Goal: Task Accomplishment & Management: Use online tool/utility

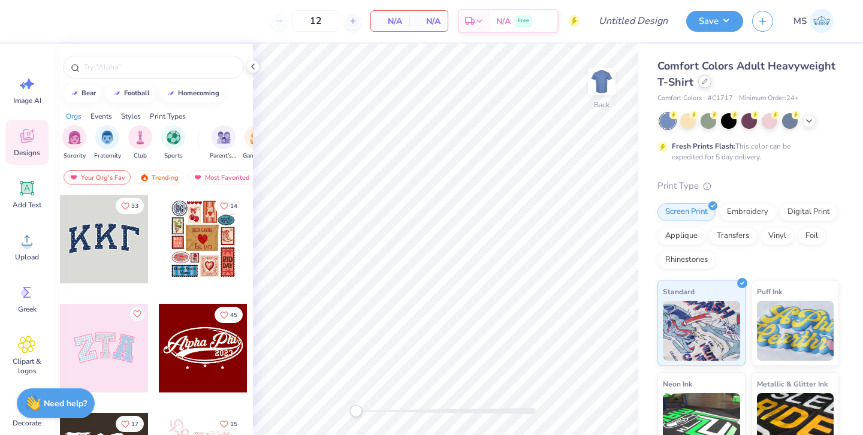
click at [701, 84] on div at bounding box center [704, 81] width 13 height 13
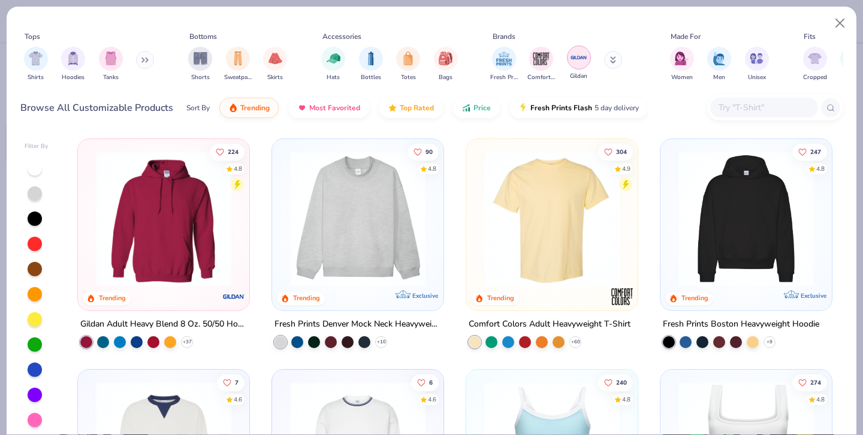
click at [577, 65] on img "filter for Gildan" at bounding box center [579, 58] width 18 height 18
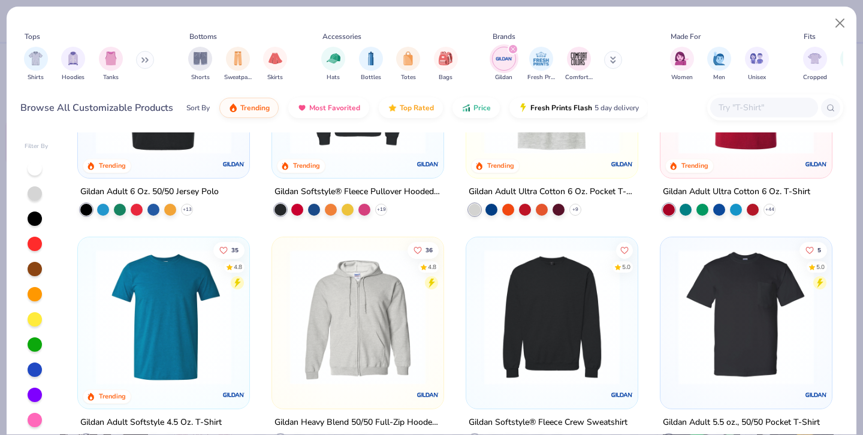
scroll to position [367, 0]
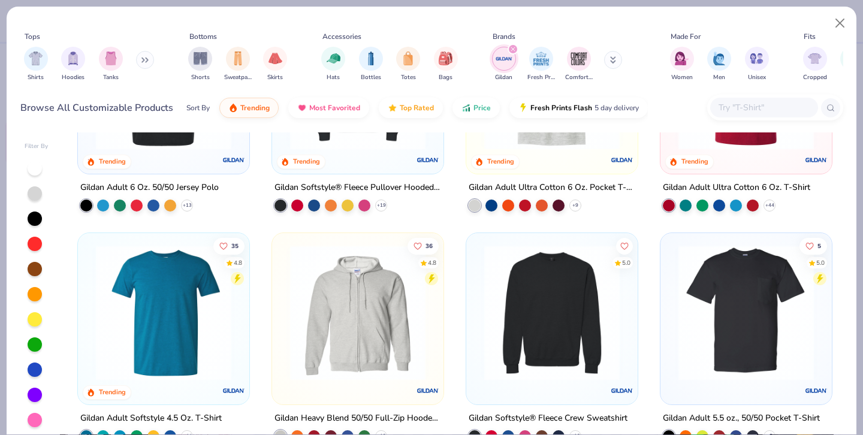
click at [565, 288] on img at bounding box center [551, 312] width 147 height 135
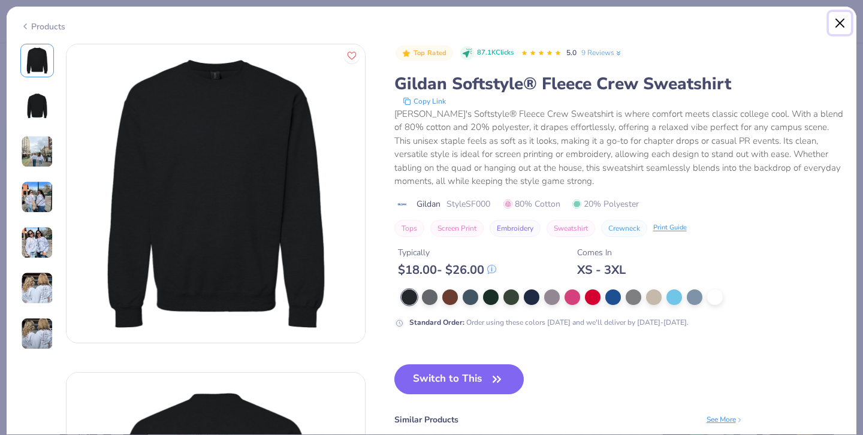
click at [840, 21] on button "Close" at bounding box center [840, 23] width 23 height 23
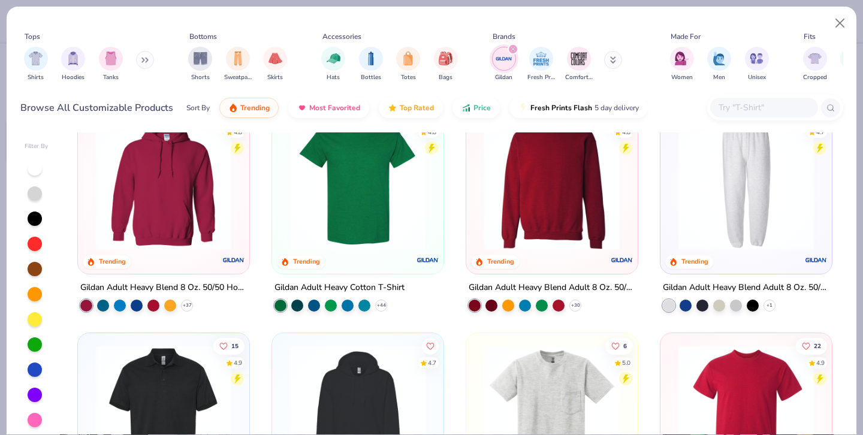
scroll to position [19, 0]
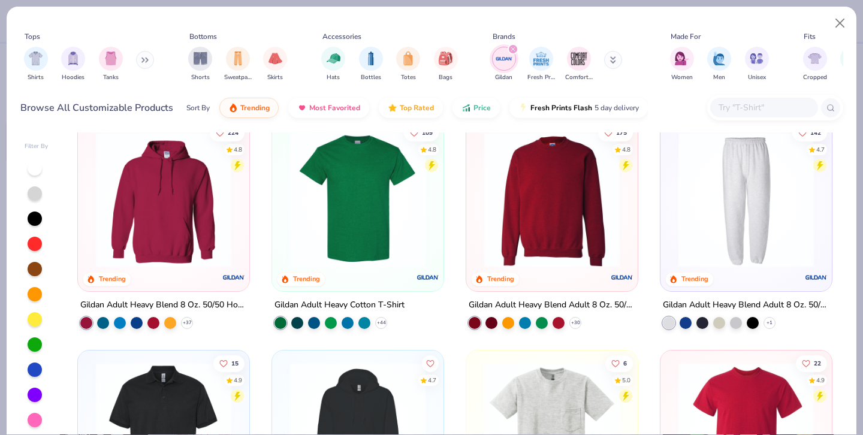
click at [557, 240] on img at bounding box center [551, 199] width 147 height 135
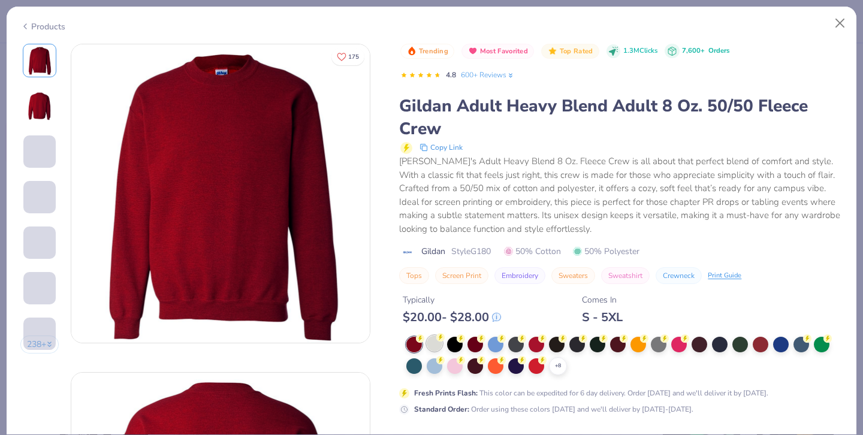
click at [433, 342] on div at bounding box center [435, 344] width 16 height 16
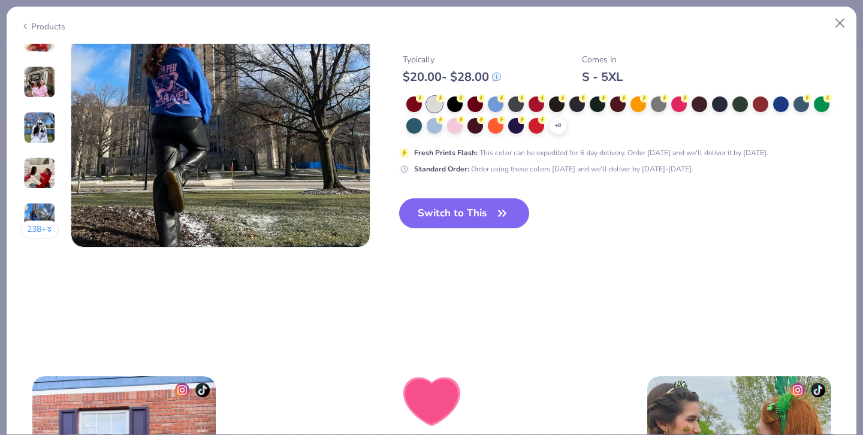
scroll to position [2062, 0]
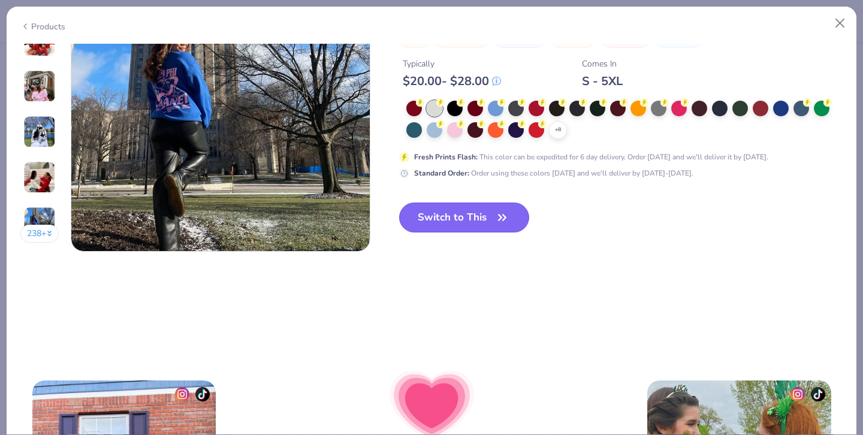
click at [463, 206] on button "Switch to This" at bounding box center [464, 218] width 130 height 30
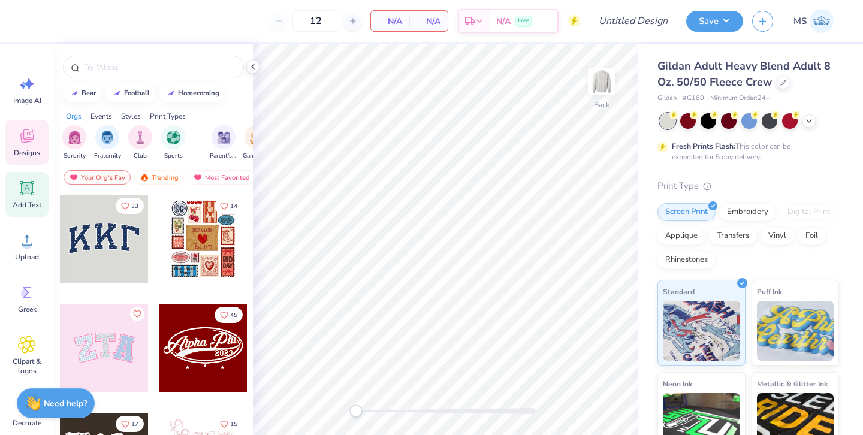
click at [35, 201] on span "Add Text" at bounding box center [27, 205] width 29 height 10
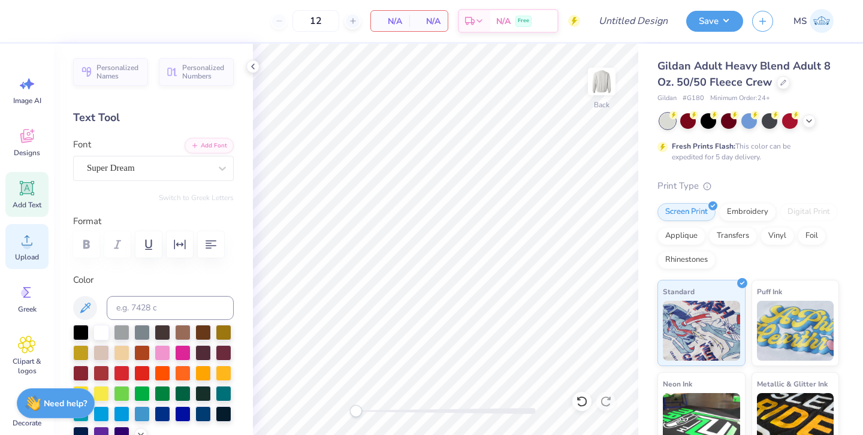
click at [23, 236] on icon at bounding box center [27, 240] width 18 height 18
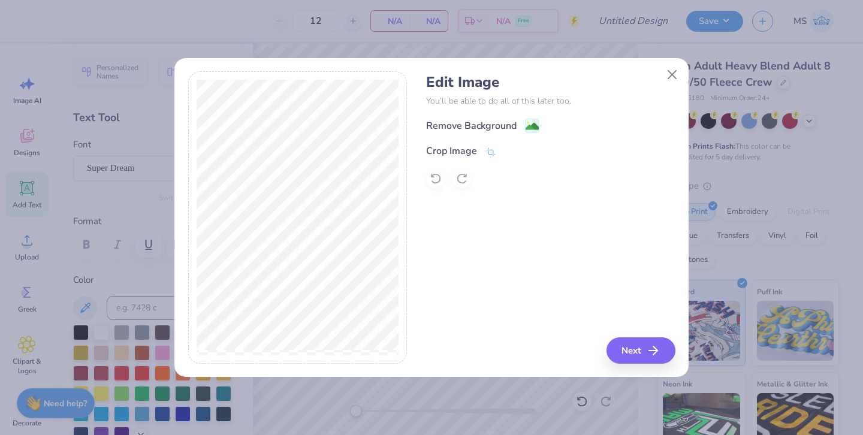
click at [501, 134] on div "Remove Background Crop Image" at bounding box center [550, 153] width 249 height 70
click at [501, 123] on div "Remove Background" at bounding box center [471, 127] width 91 height 14
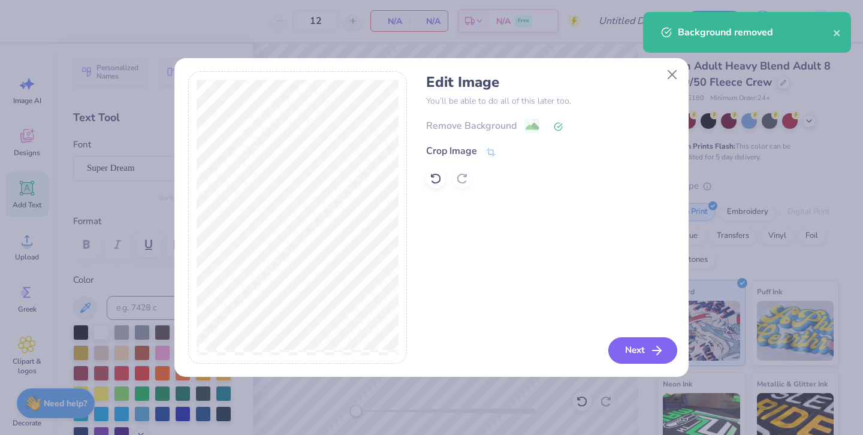
click at [642, 358] on button "Next" at bounding box center [642, 350] width 69 height 26
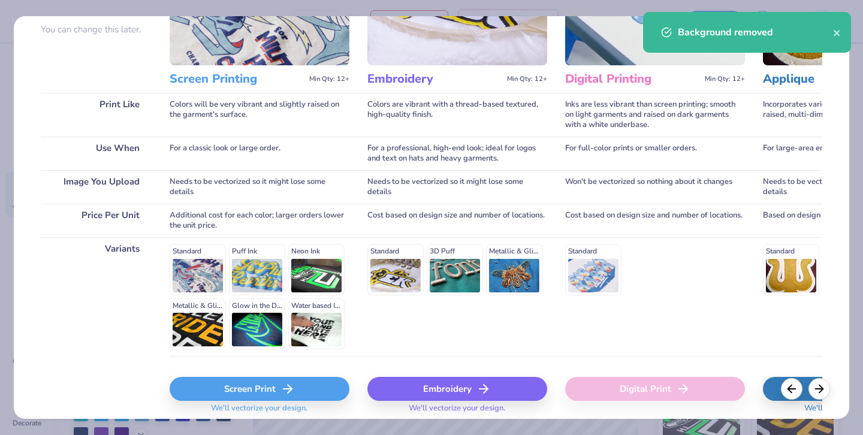
scroll to position [162, 0]
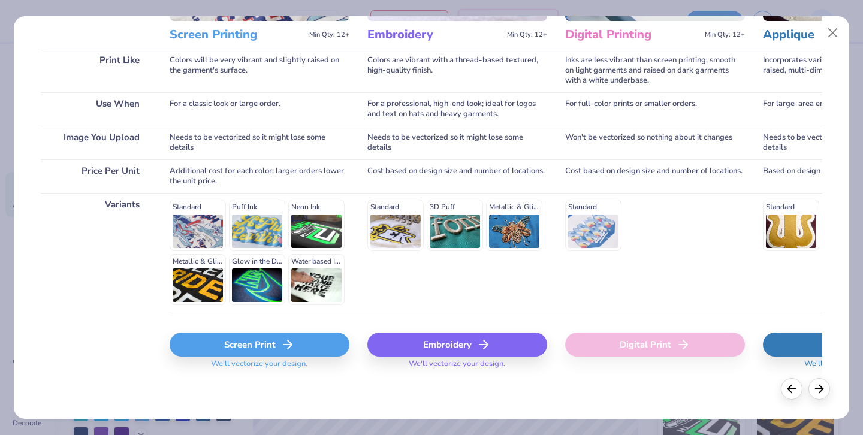
click at [283, 342] on icon at bounding box center [287, 344] width 14 height 14
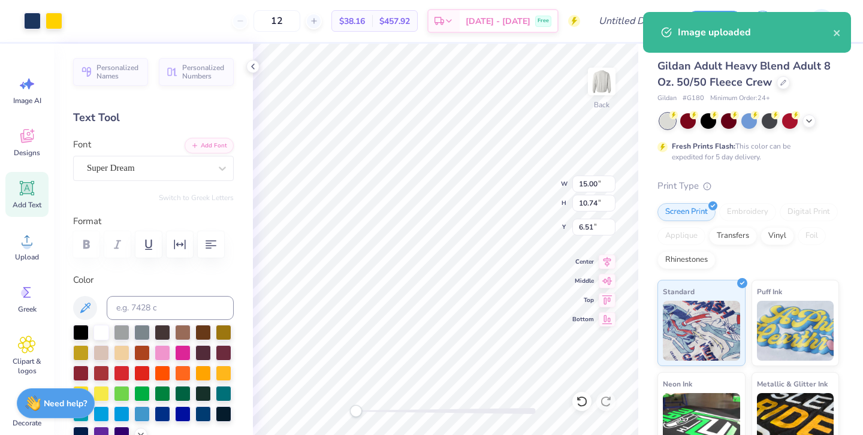
type input "10.56"
type input "7.56"
type input "9.68"
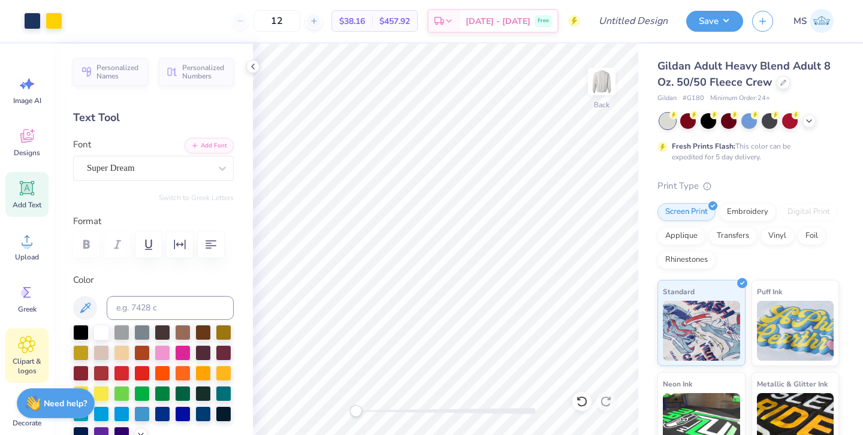
click at [25, 354] on div "Clipart & logos" at bounding box center [26, 355] width 43 height 55
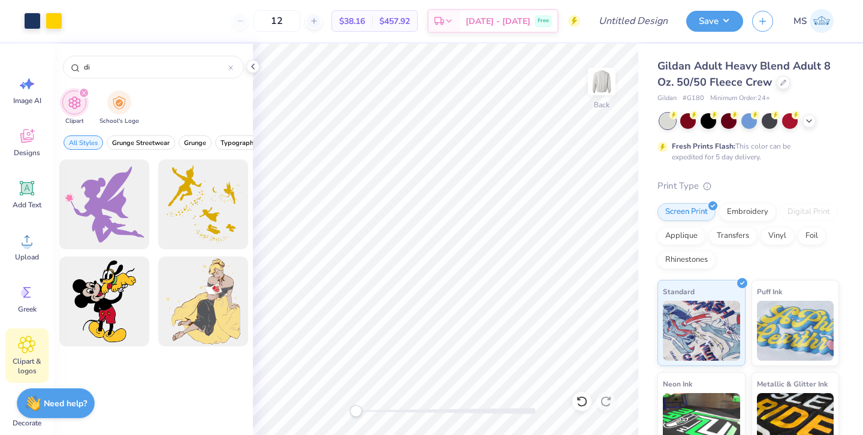
type input "d"
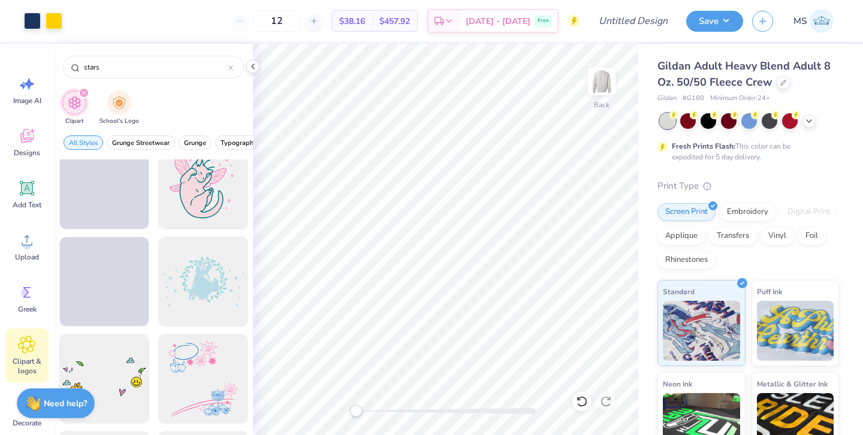
scroll to position [7208, 0]
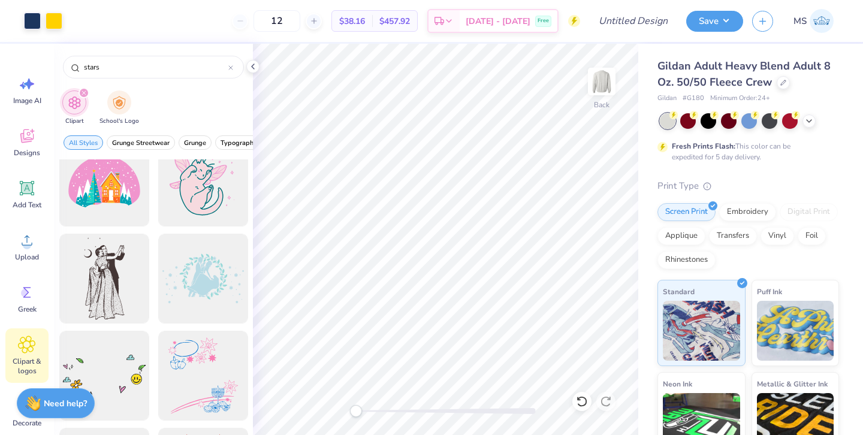
type input "stars"
